Goal: Task Accomplishment & Management: Complete application form

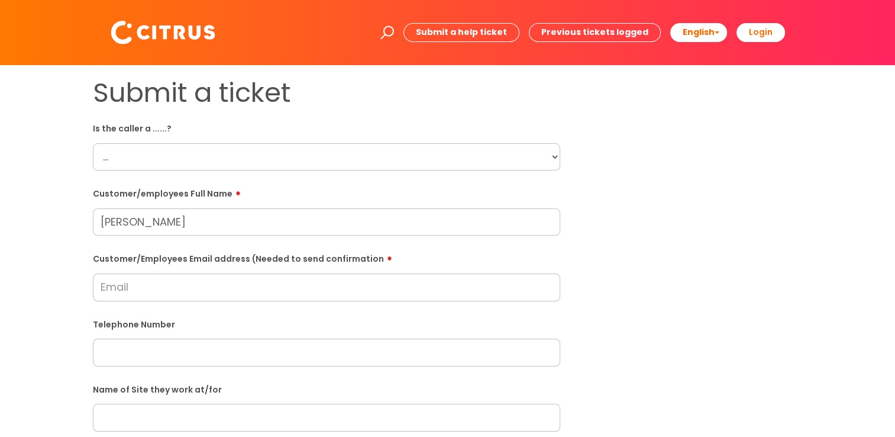
type input "[PERSON_NAME]"
click at [175, 149] on select "... Citrus Customer Citrus Employee [DEMOGRAPHIC_DATA] Supplier" at bounding box center [327, 156] width 468 height 27
select select "Citrus Employee"
click at [93, 143] on select "... Citrus Customer Citrus Employee [DEMOGRAPHIC_DATA] Supplier" at bounding box center [327, 156] width 468 height 27
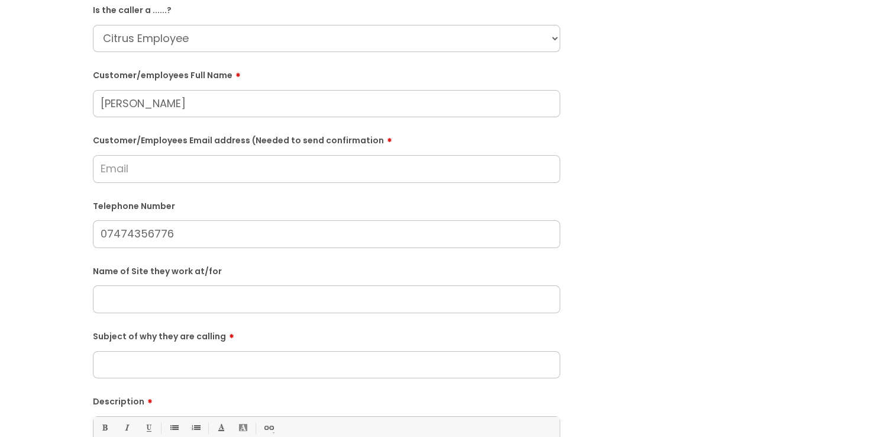
scroll to position [118, 0]
type input "07474356776"
click at [696, 147] on div "Submit a ticket Is the caller a ......? ... Citrus Customer Citrus Employee [DE…" at bounding box center [448, 299] width 728 height 681
click at [181, 160] on input "Customer/Employees Email address (Needed to send confirmation" at bounding box center [327, 168] width 468 height 27
type input "[EMAIL_ADDRESS][DOMAIN_NAME]"
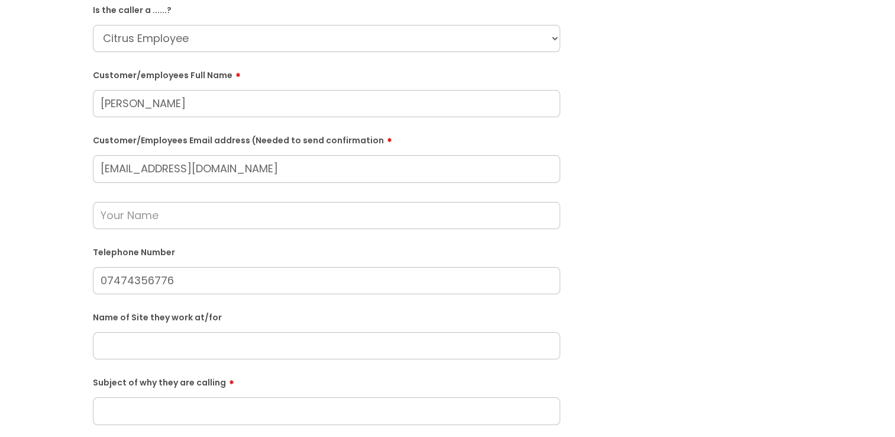
paste input "The Cricketers"
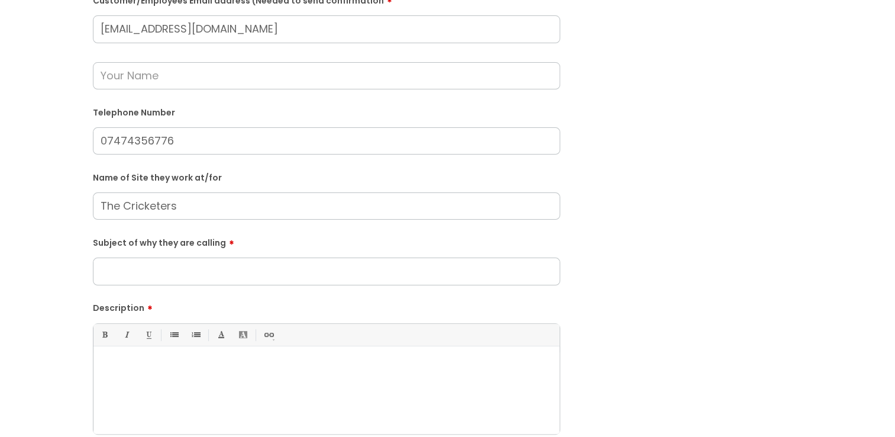
scroll to position [296, 0]
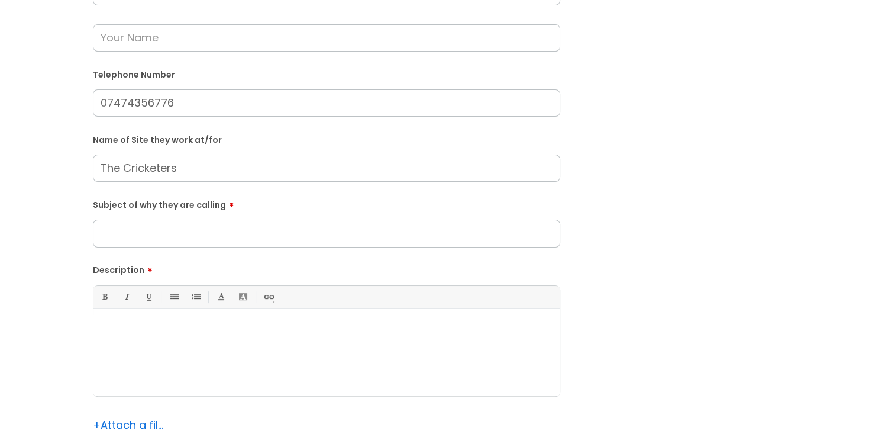
type input "The Cricketers"
click at [193, 223] on input "Subject of why they are calling" at bounding box center [327, 233] width 468 height 27
type input "S"
type input "Clock in Issue"
drag, startPoint x: 222, startPoint y: 317, endPoint x: 227, endPoint y: 313, distance: 6.3
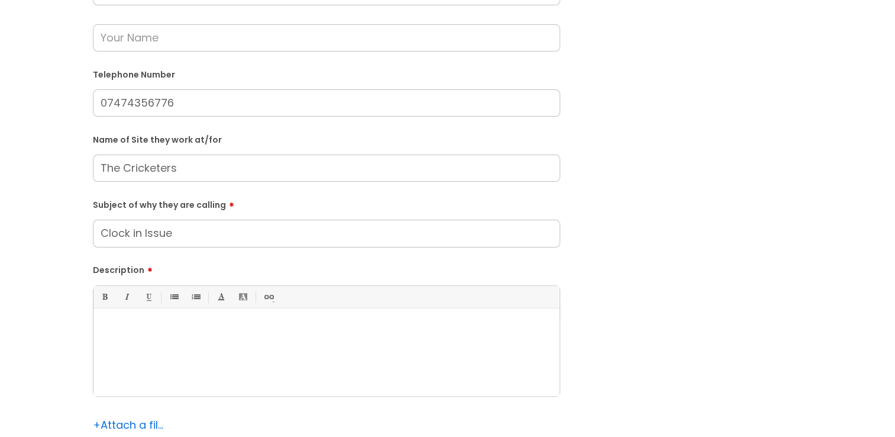
click at [223, 317] on div at bounding box center [327, 355] width 466 height 82
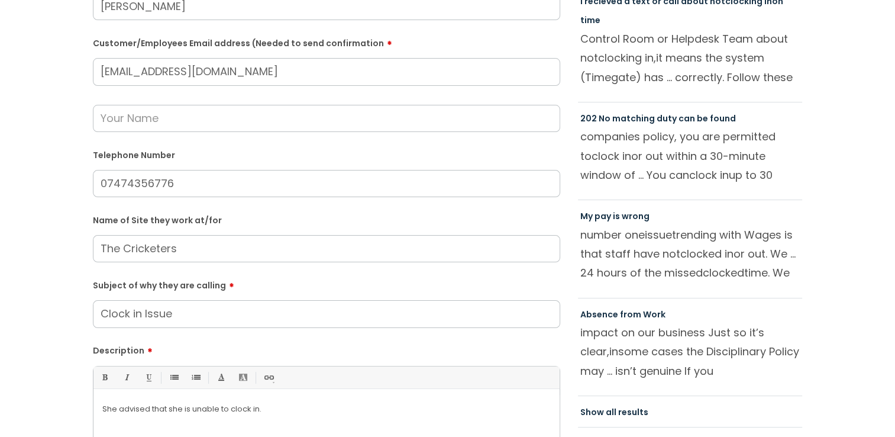
scroll to position [178, 0]
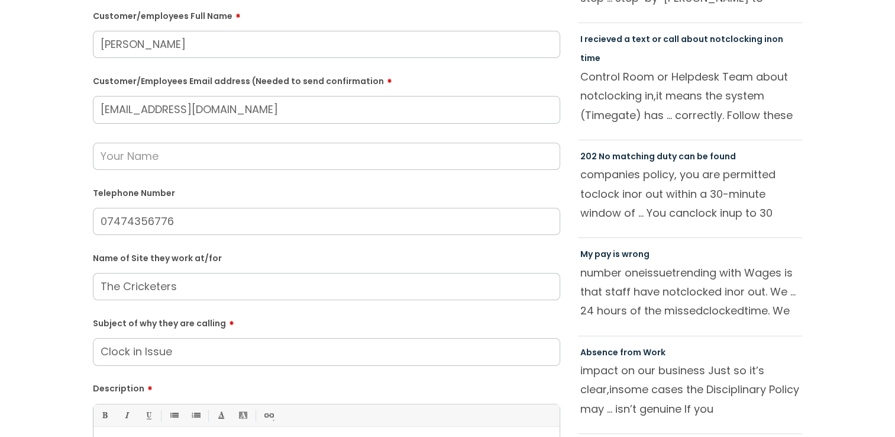
click at [163, 165] on input "text" at bounding box center [327, 156] width 468 height 27
type input "[PERSON_NAME]"
drag, startPoint x: 29, startPoint y: 188, endPoint x: 31, endPoint y: 179, distance: 9.6
click at [28, 188] on div "Submit a ticket Is the caller a ......? ... Citrus Customer Citrus Employee [DE…" at bounding box center [448, 263] width 872 height 728
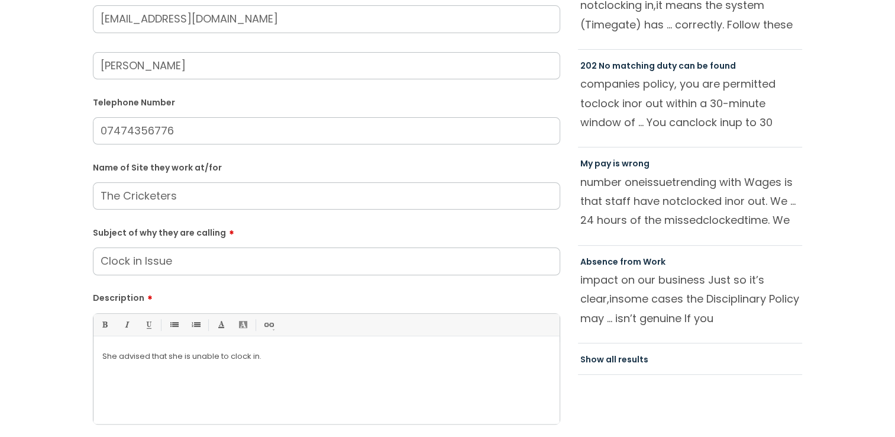
scroll to position [414, 0]
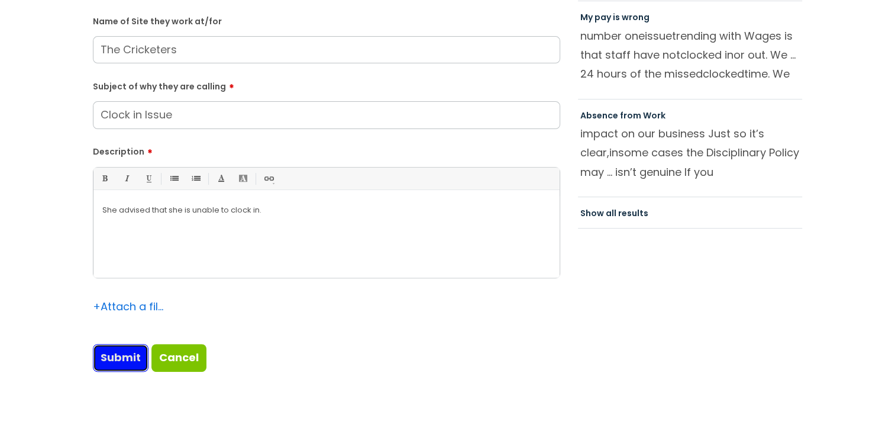
click at [125, 354] on input "Submit" at bounding box center [121, 357] width 56 height 27
type input "Please Wait..."
